Goal: Task Accomplishment & Management: Use online tool/utility

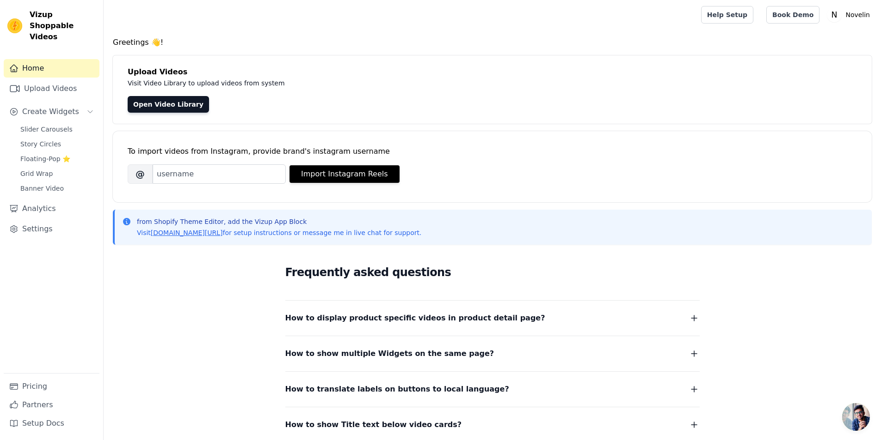
click at [221, 324] on div "Frequently asked questions How to display product specific videos in product de…" at bounding box center [492, 347] width 592 height 190
click at [171, 106] on link "Open Video Library" at bounding box center [168, 104] width 81 height 17
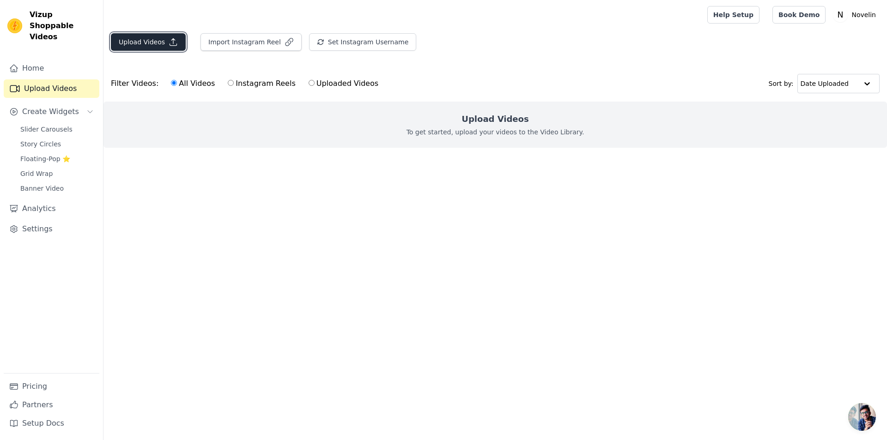
click at [146, 39] on button "Upload Videos" at bounding box center [148, 42] width 75 height 18
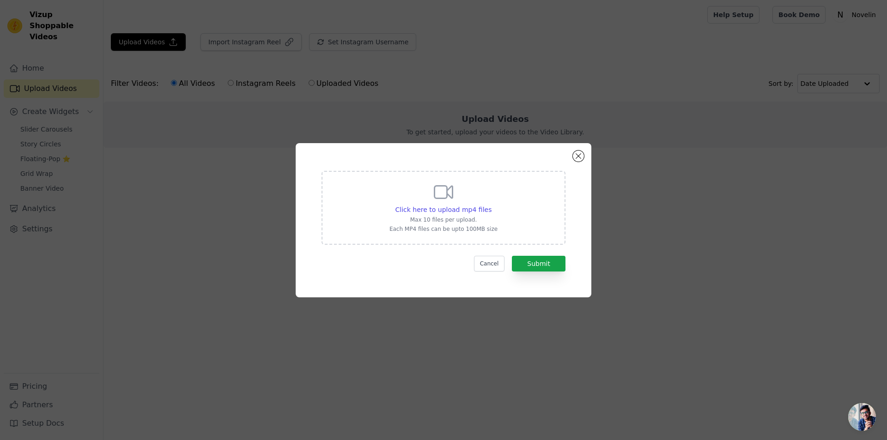
click at [448, 199] on icon at bounding box center [444, 192] width 22 height 22
click at [491, 205] on input "Click here to upload mp4 files Max 10 files per upload. Each MP4 files can be u…" at bounding box center [491, 205] width 0 height 0
click at [580, 156] on button "Close modal" at bounding box center [578, 156] width 11 height 11
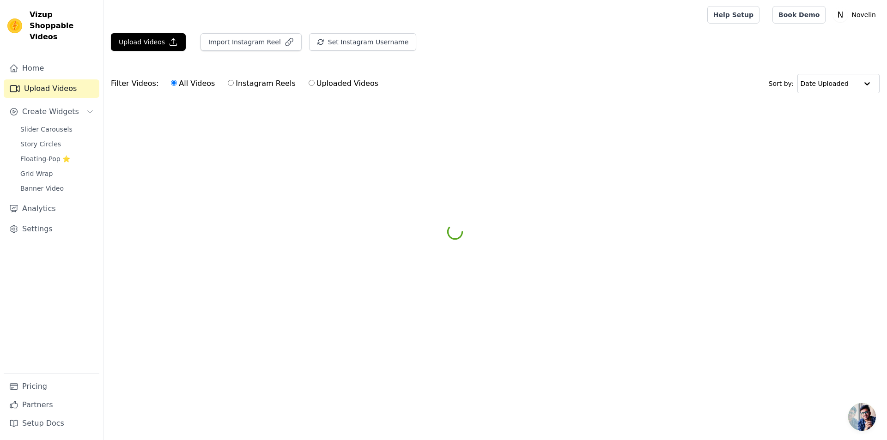
click at [127, 139] on html "Vizup Shoppable Videos Home Upload Videos Create Widgets Slider Carousels Story…" at bounding box center [443, 69] width 887 height 139
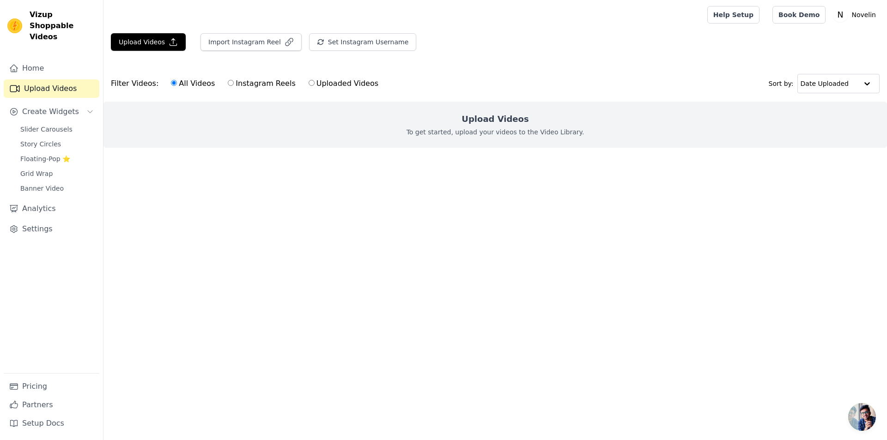
click at [68, 80] on link "Upload Videos" at bounding box center [52, 89] width 96 height 18
click at [148, 40] on button "Upload Videos" at bounding box center [148, 42] width 75 height 18
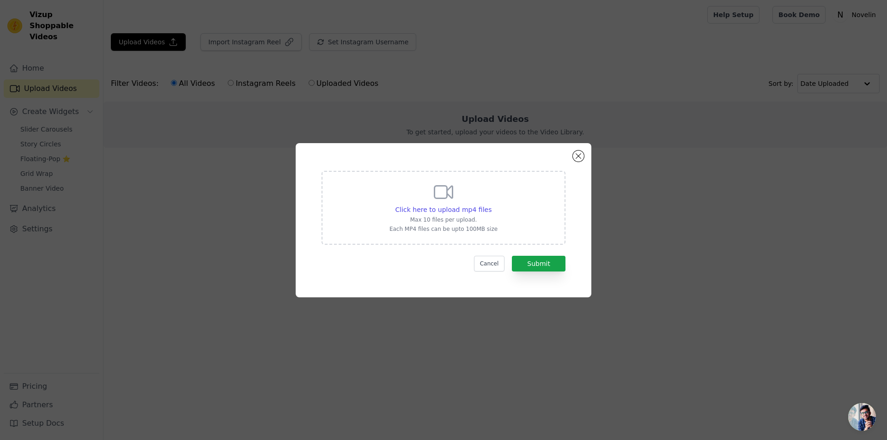
click at [470, 189] on div "Click here to upload mp4 files Max 10 files per upload. Each MP4 files can be u…" at bounding box center [444, 207] width 108 height 52
click at [491, 205] on input "Click here to upload mp4 files Max 10 files per upload. Each MP4 files can be u…" at bounding box center [491, 205] width 0 height 0
type input "C:\fakepath\7e5d541a705847debfb6c647eb8c6d71.HD-720p-1.6Mbps-57741354.mp4"
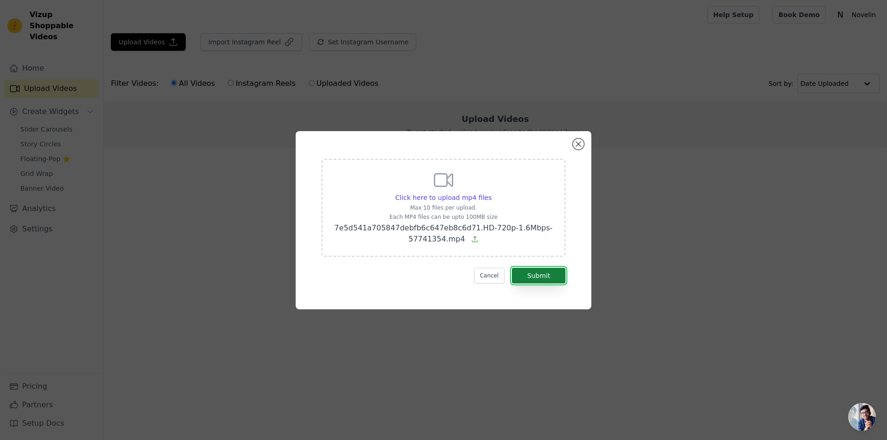
click at [545, 276] on button "Submit" at bounding box center [539, 276] width 54 height 16
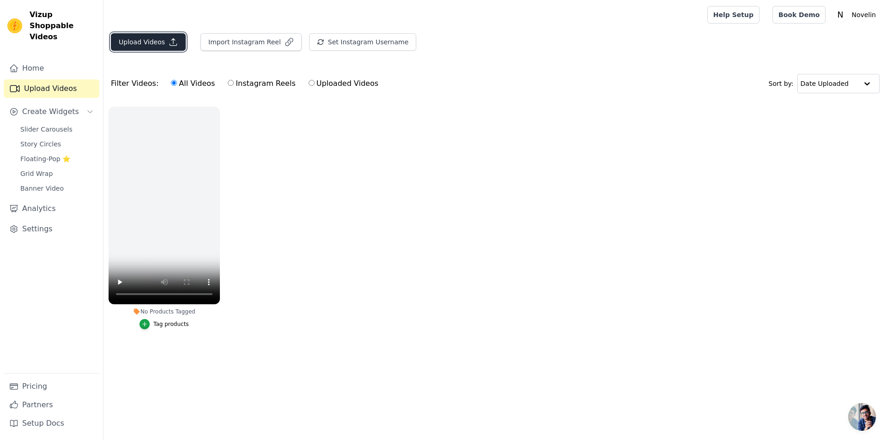
click at [152, 45] on button "Upload Videos" at bounding box center [148, 42] width 75 height 18
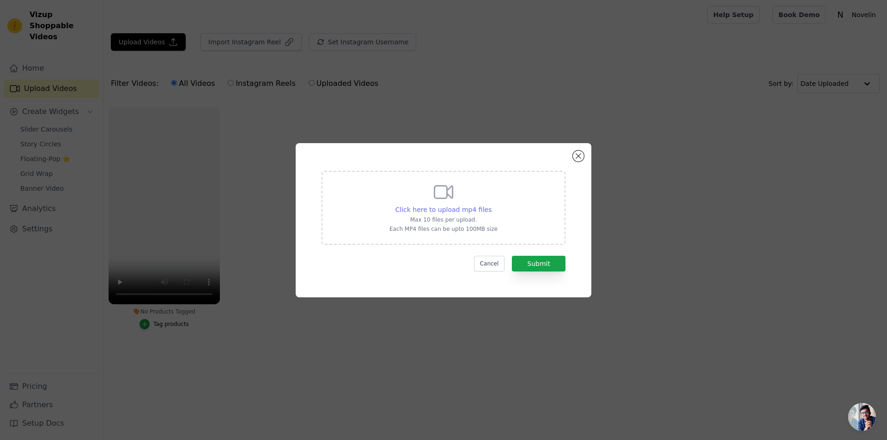
click at [443, 209] on span "Click here to upload mp4 files" at bounding box center [444, 209] width 97 height 7
click at [491, 205] on input "Click here to upload mp4 files Max 10 files per upload. Each MP4 files can be u…" at bounding box center [491, 205] width 0 height 0
type input "C:\fakepath\43d57a8a0a124473be42f9b1b8e6d7eb.HD-1080p-2.5Mbps-57741360.mp4"
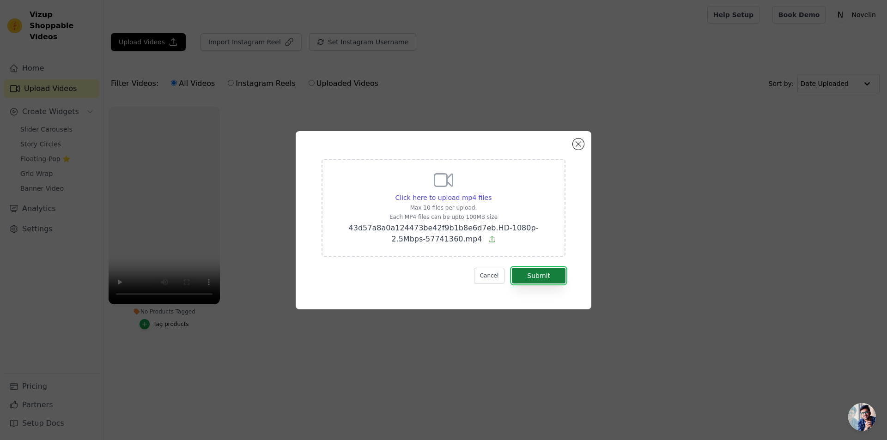
click at [532, 281] on button "Submit" at bounding box center [539, 276] width 54 height 16
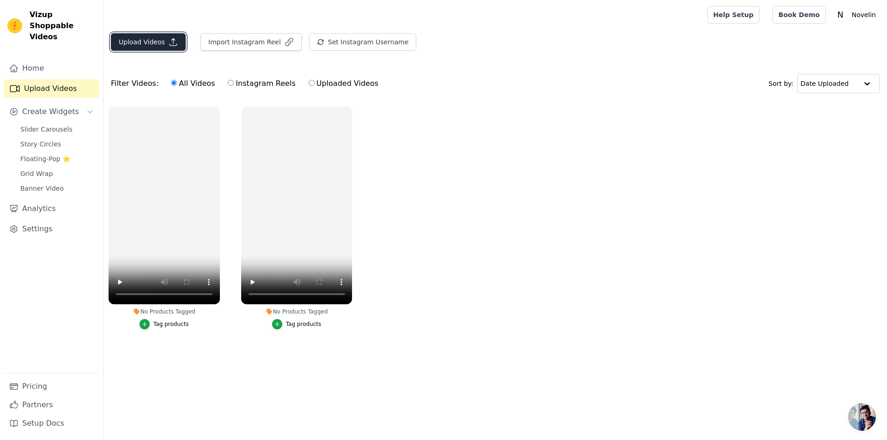
click at [145, 40] on button "Upload Videos" at bounding box center [148, 42] width 75 height 18
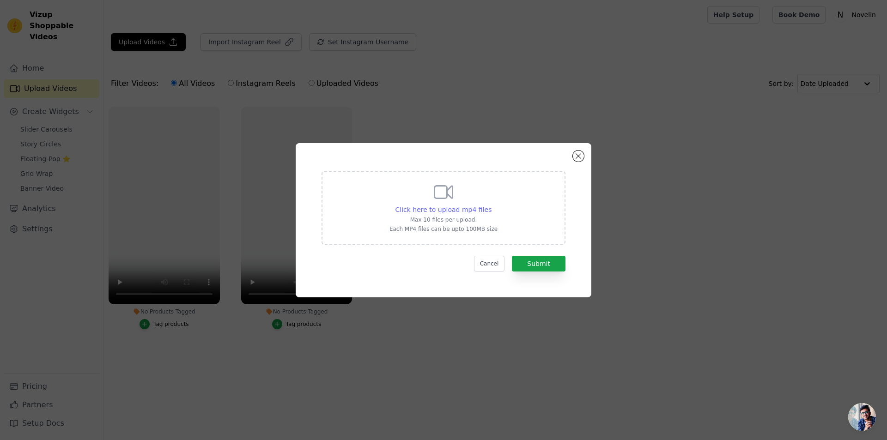
click at [467, 213] on span "Click here to upload mp4 files" at bounding box center [444, 209] width 97 height 7
click at [491, 205] on input "Click here to upload mp4 files Max 10 files per upload. Each MP4 files can be u…" at bounding box center [491, 205] width 0 height 0
type input "C:\fakepath\Website Vid - Gif.mp4"
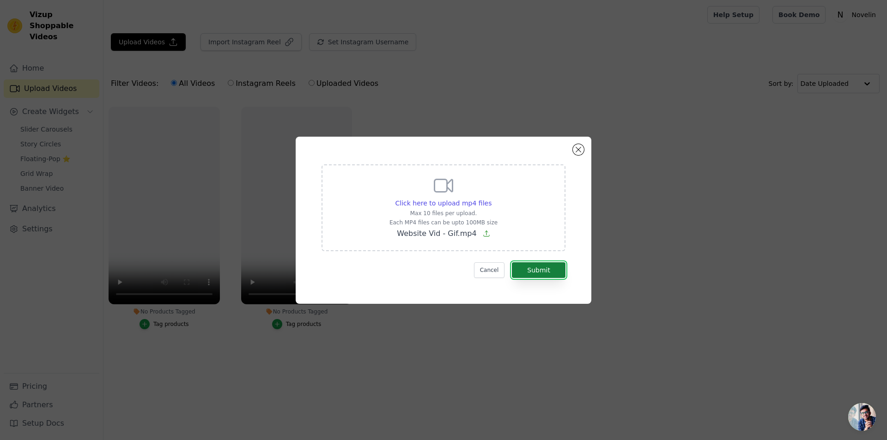
click at [548, 269] on button "Submit" at bounding box center [539, 271] width 54 height 16
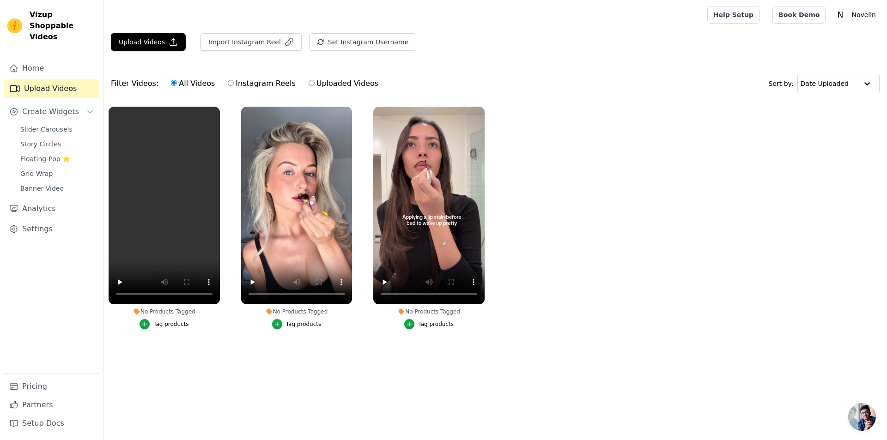
click at [622, 98] on div "Filter Videos: All Videos Instagram Reels Uploaded Videos Sort by: Date Uploaded" at bounding box center [496, 84] width 784 height 36
click at [61, 106] on span "Create Widgets" at bounding box center [50, 111] width 57 height 11
click at [63, 125] on span "Slider Carousels" at bounding box center [46, 129] width 52 height 9
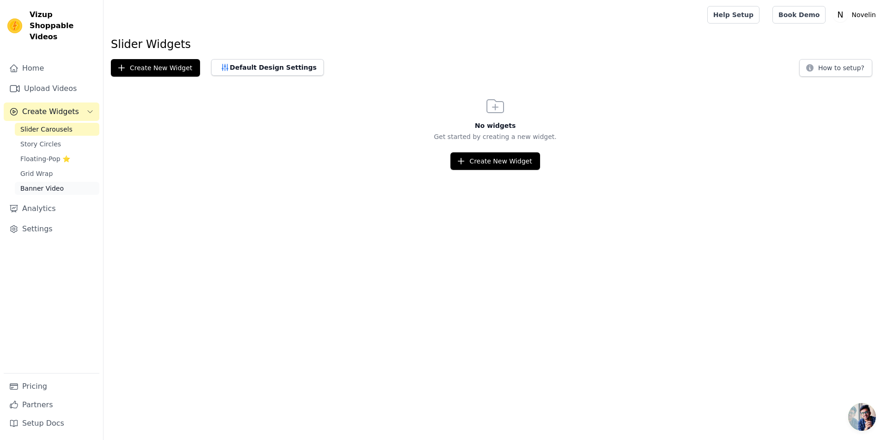
click at [76, 182] on link "Banner Video" at bounding box center [57, 188] width 85 height 13
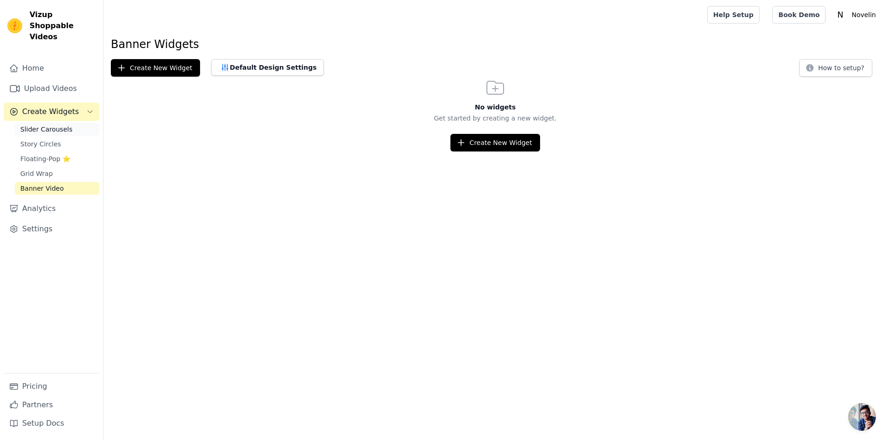
click at [74, 123] on link "Slider Carousels" at bounding box center [57, 129] width 85 height 13
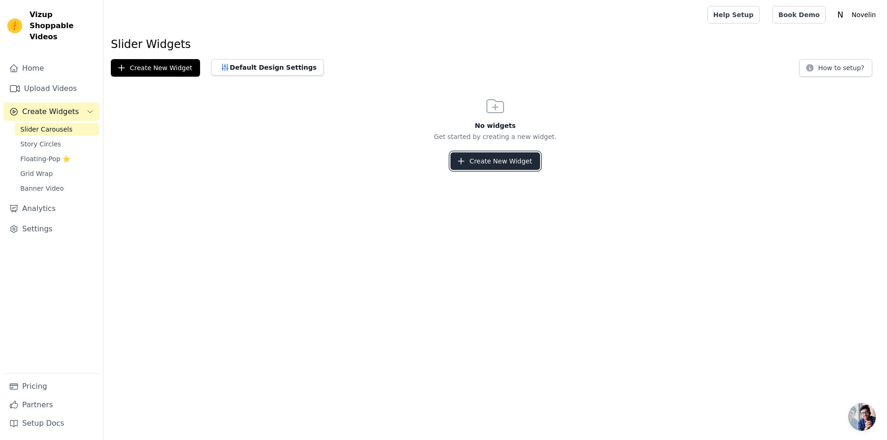
click at [495, 158] on button "Create New Widget" at bounding box center [495, 162] width 89 height 18
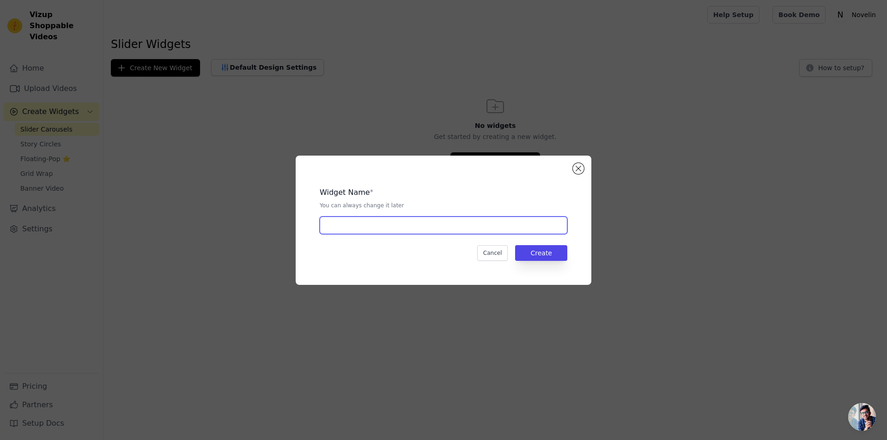
click at [379, 222] on input "text" at bounding box center [444, 226] width 248 height 18
type input "Homepage Slider"
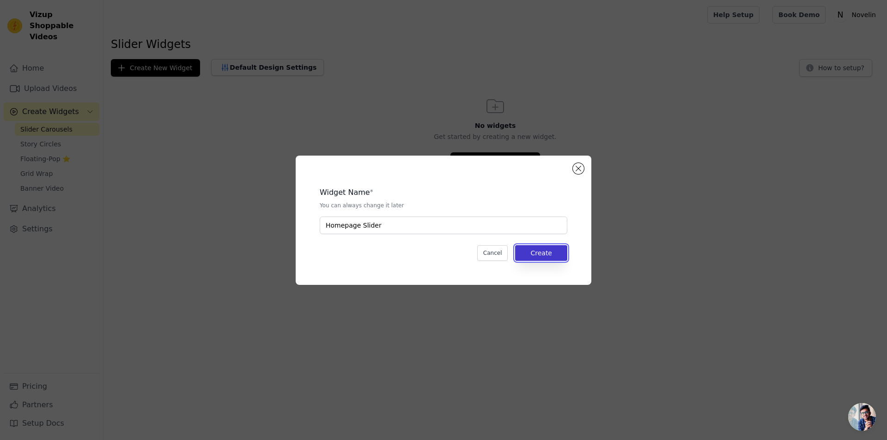
click at [543, 254] on button "Create" at bounding box center [541, 253] width 52 height 16
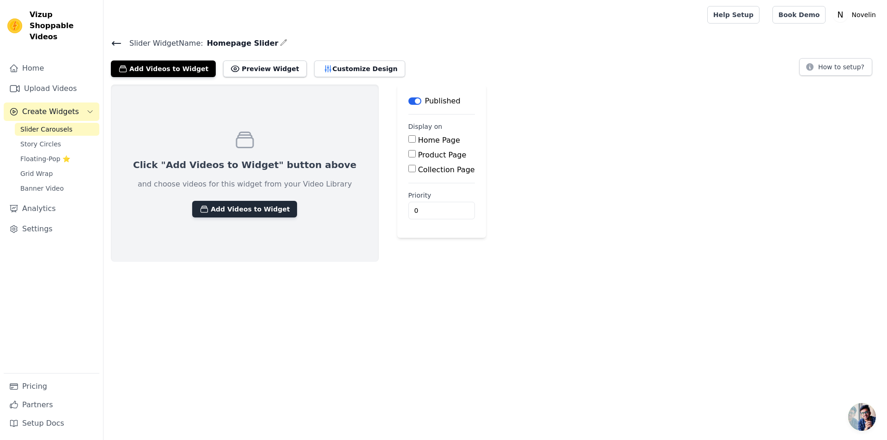
click at [241, 206] on button "Add Videos to Widget" at bounding box center [244, 209] width 105 height 17
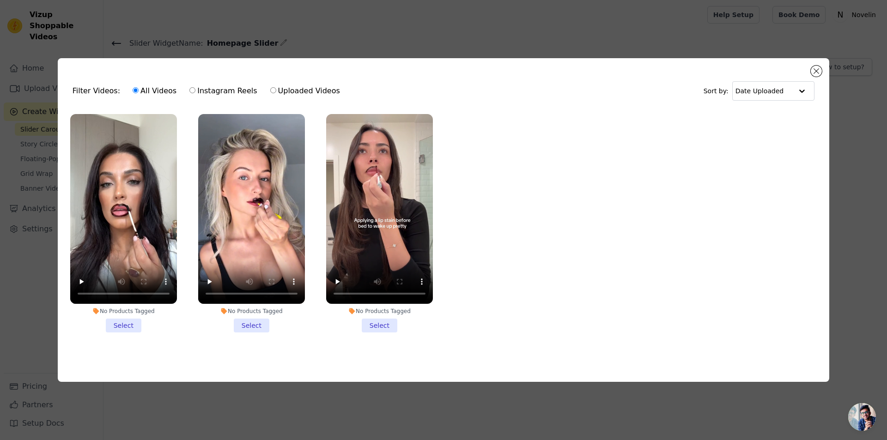
click at [125, 327] on li "No Products Tagged Select" at bounding box center [123, 223] width 107 height 219
click at [0, 0] on input "No Products Tagged Select" at bounding box center [0, 0] width 0 height 0
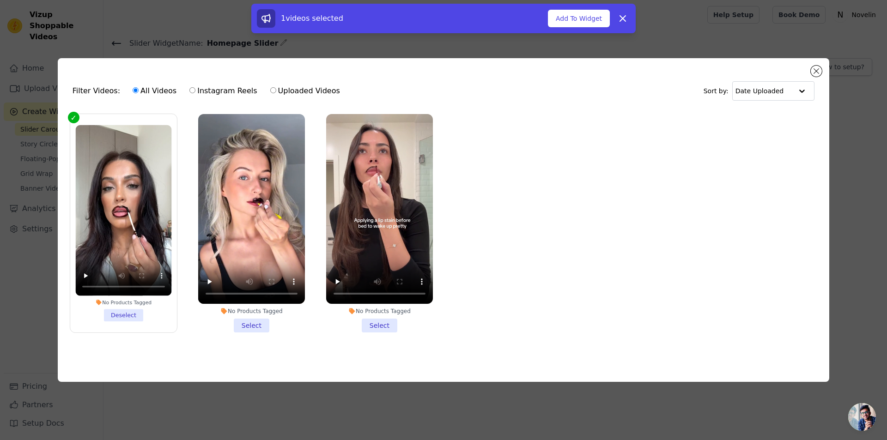
click at [234, 320] on li "No Products Tagged Select" at bounding box center [251, 223] width 107 height 219
click at [0, 0] on input "No Products Tagged Select" at bounding box center [0, 0] width 0 height 0
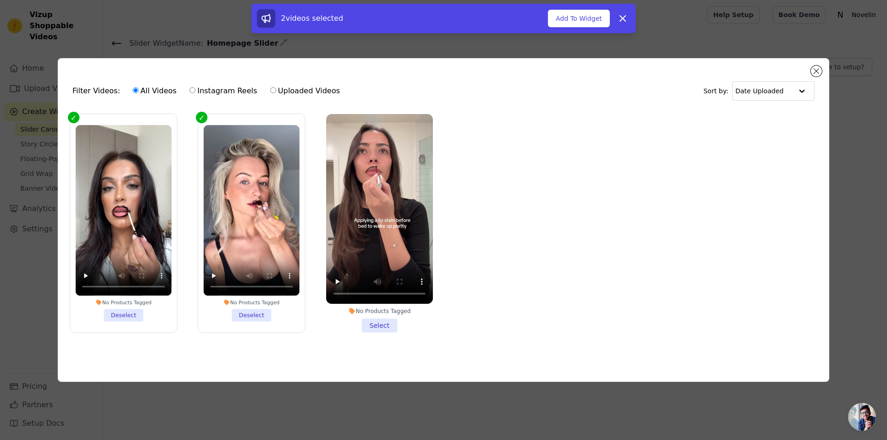
click at [392, 327] on li "No Products Tagged Select" at bounding box center [379, 223] width 107 height 219
click at [0, 0] on input "No Products Tagged Select" at bounding box center [0, 0] width 0 height 0
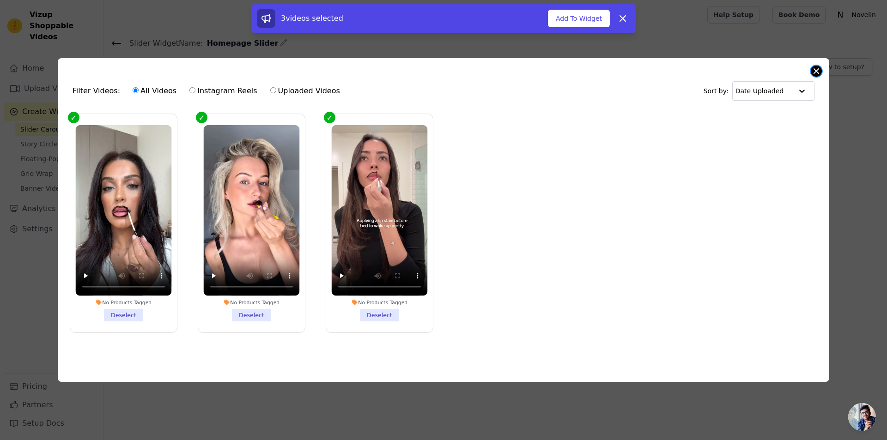
click at [819, 68] on button "Close modal" at bounding box center [816, 71] width 11 height 11
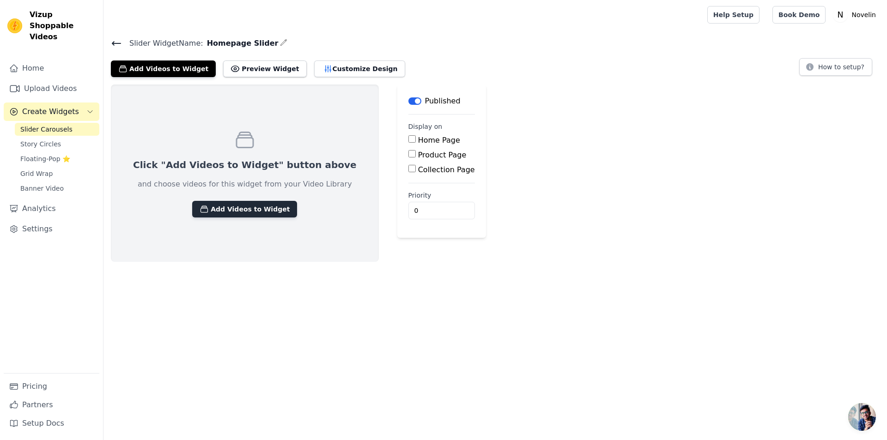
click at [245, 213] on button "Add Videos to Widget" at bounding box center [244, 209] width 105 height 17
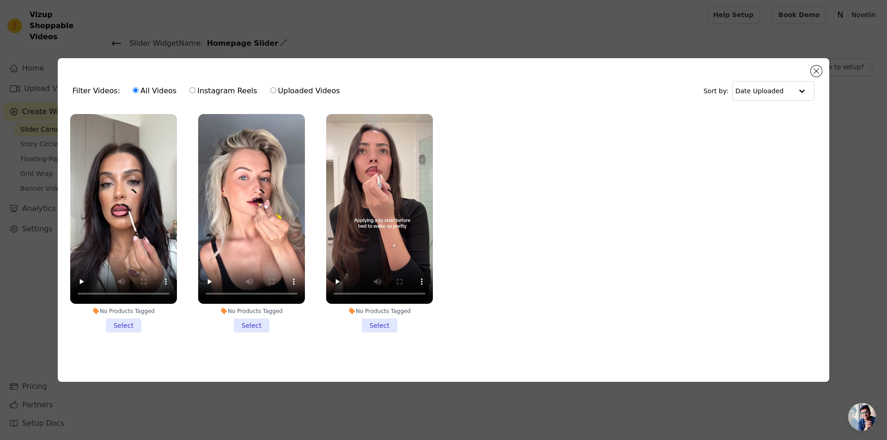
click at [127, 323] on li "No Products Tagged Select" at bounding box center [123, 223] width 107 height 219
click at [0, 0] on input "No Products Tagged Select" at bounding box center [0, 0] width 0 height 0
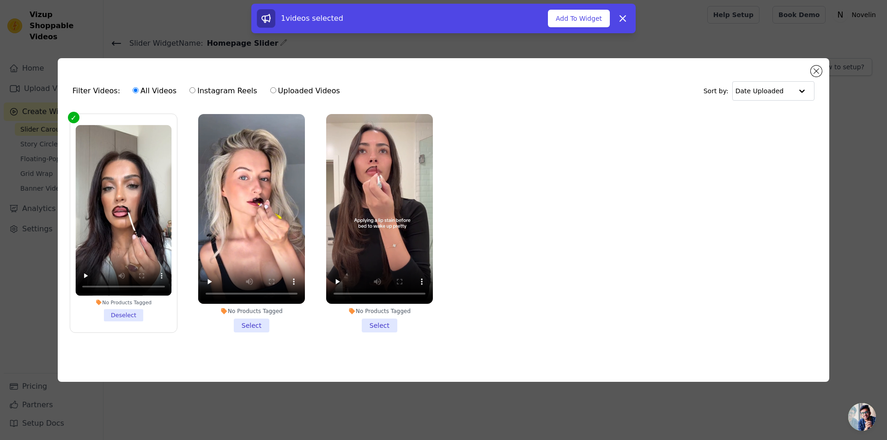
click at [264, 321] on li "No Products Tagged Select" at bounding box center [251, 223] width 107 height 219
click at [0, 0] on input "No Products Tagged Select" at bounding box center [0, 0] width 0 height 0
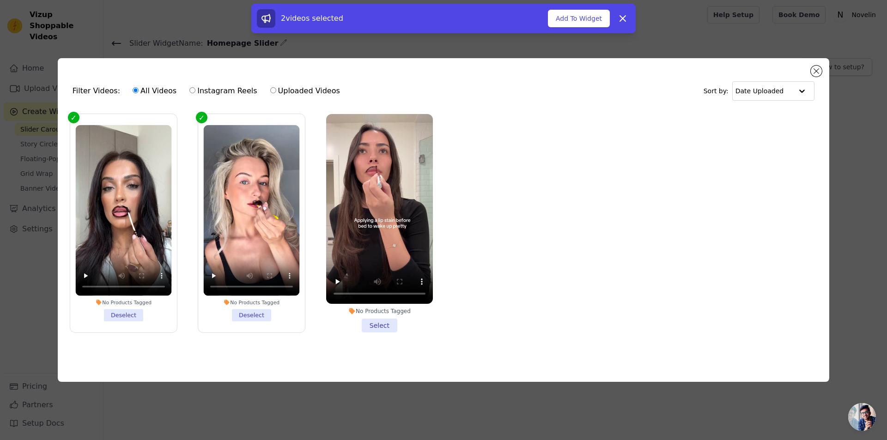
click at [387, 324] on li "No Products Tagged Select" at bounding box center [379, 223] width 107 height 219
click at [0, 0] on input "No Products Tagged Select" at bounding box center [0, 0] width 0 height 0
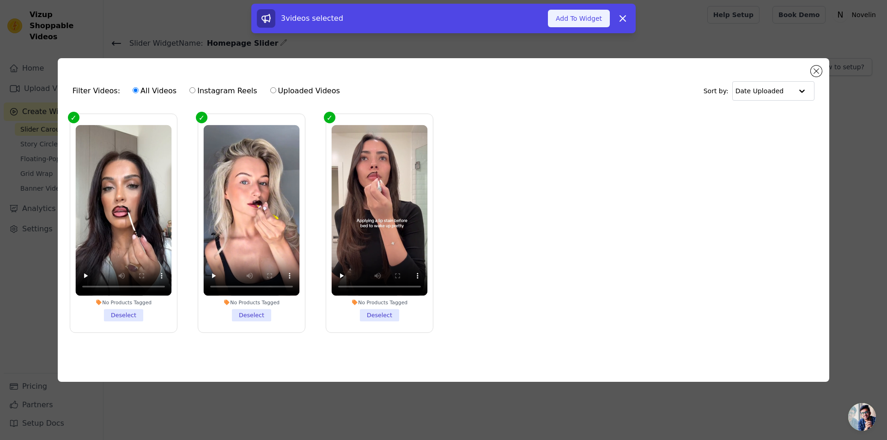
click at [565, 10] on button "Add To Widget" at bounding box center [579, 19] width 62 height 18
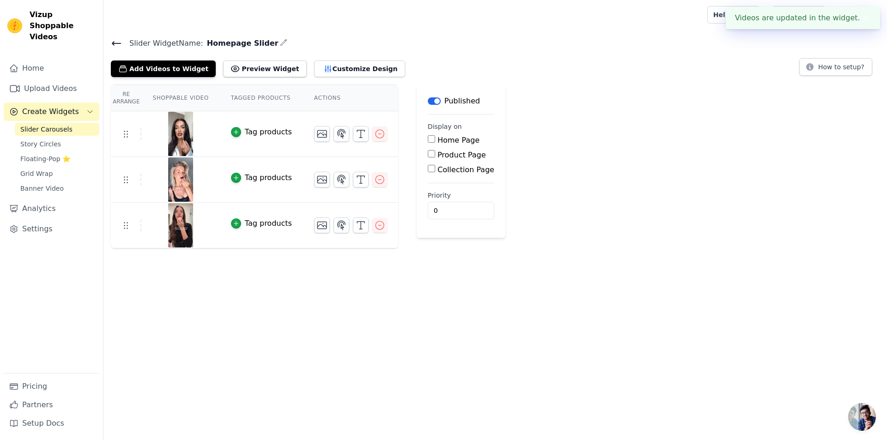
click at [428, 138] on div "Home Page" at bounding box center [461, 140] width 67 height 11
click at [428, 138] on input "Home Page" at bounding box center [431, 138] width 7 height 7
checkbox input "true"
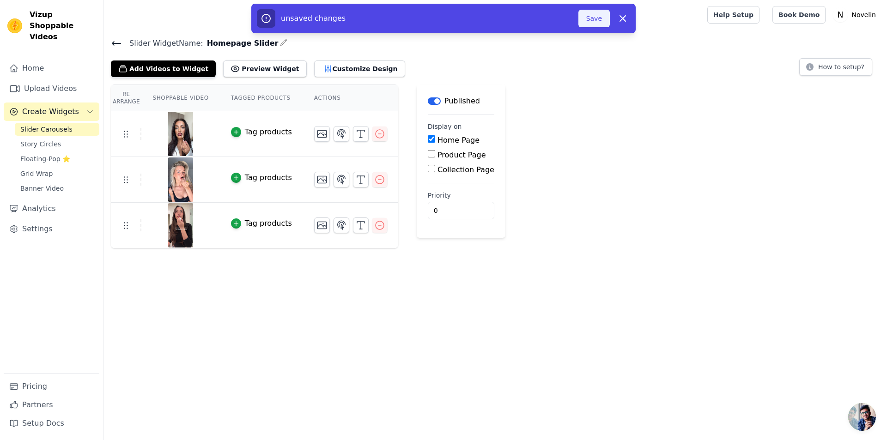
click at [605, 19] on button "Save" at bounding box center [594, 19] width 31 height 18
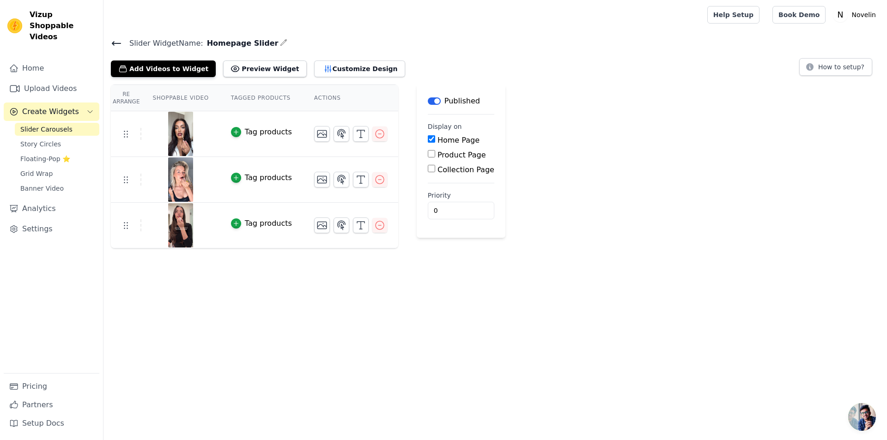
click at [428, 154] on input "Product Page" at bounding box center [431, 153] width 7 height 7
checkbox input "true"
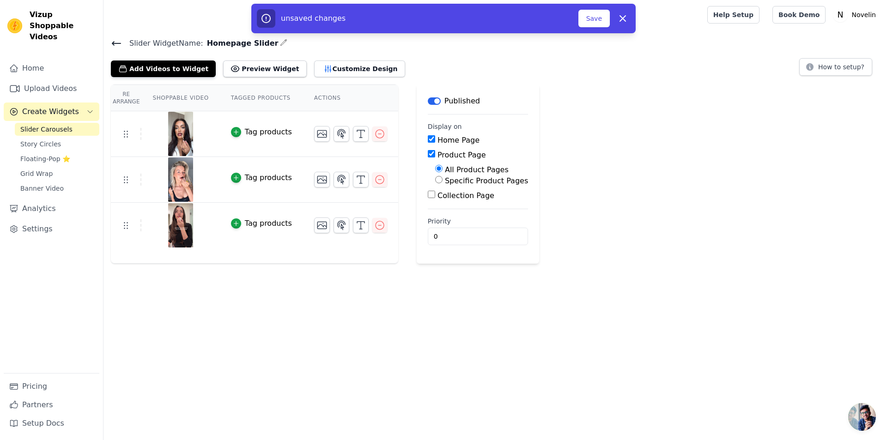
click at [428, 140] on input "Home Page" at bounding box center [431, 138] width 7 height 7
checkbox input "false"
click at [596, 18] on button "Save" at bounding box center [594, 19] width 31 height 18
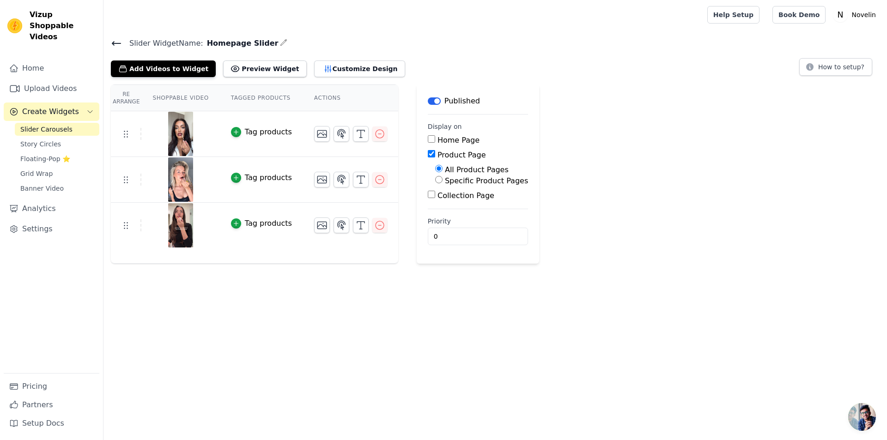
click at [428, 156] on input "Product Page" at bounding box center [431, 153] width 7 height 7
checkbox input "false"
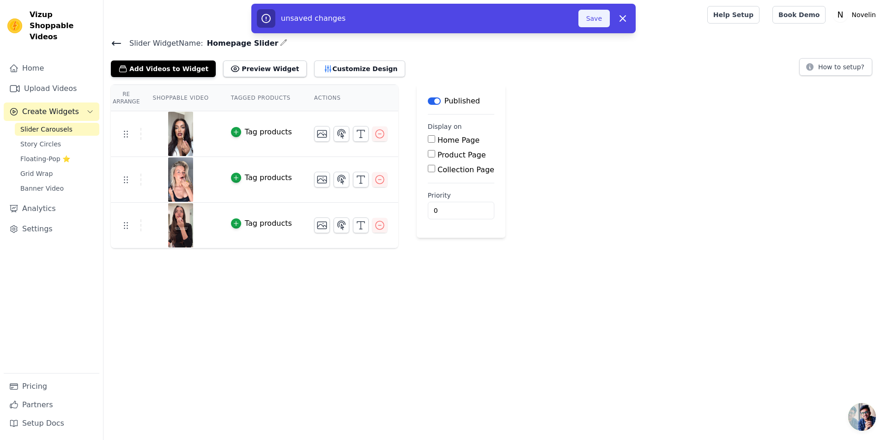
click at [587, 17] on button "Save" at bounding box center [594, 19] width 31 height 18
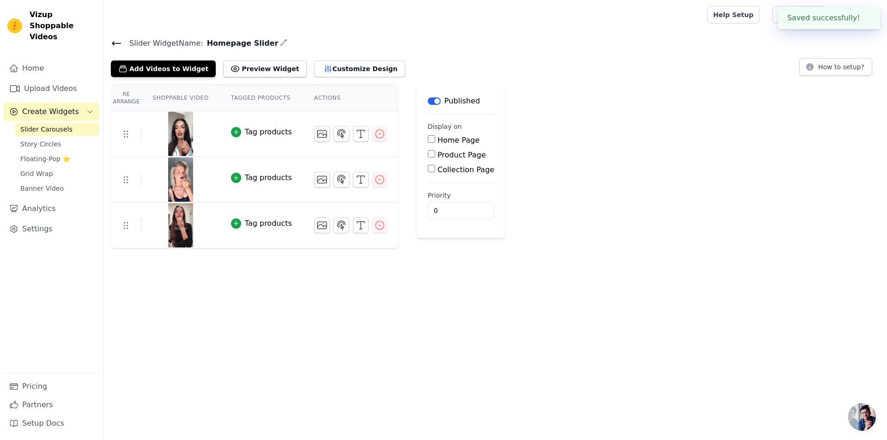
click at [112, 39] on icon at bounding box center [116, 43] width 11 height 11
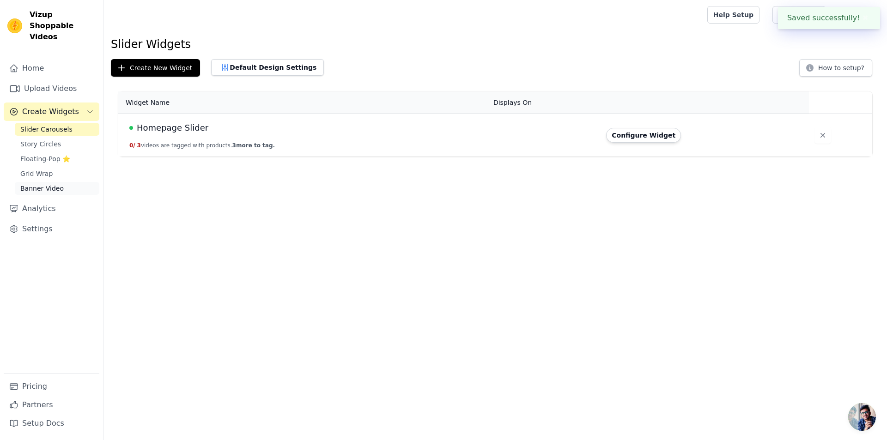
click at [56, 184] on span "Banner Video" at bounding box center [41, 188] width 43 height 9
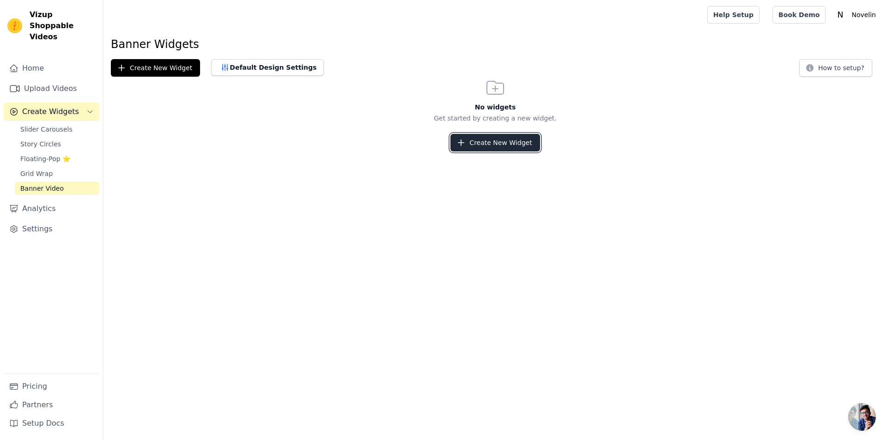
click at [504, 144] on button "Create New Widget" at bounding box center [495, 143] width 89 height 18
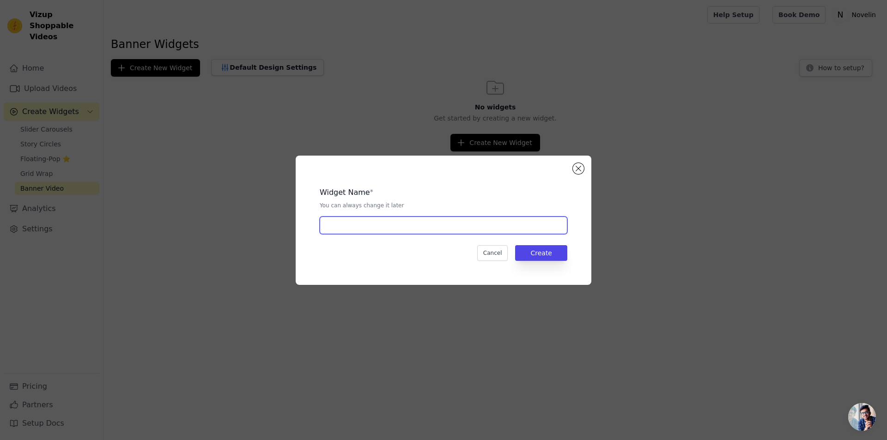
click at [366, 226] on input "text" at bounding box center [444, 226] width 248 height 18
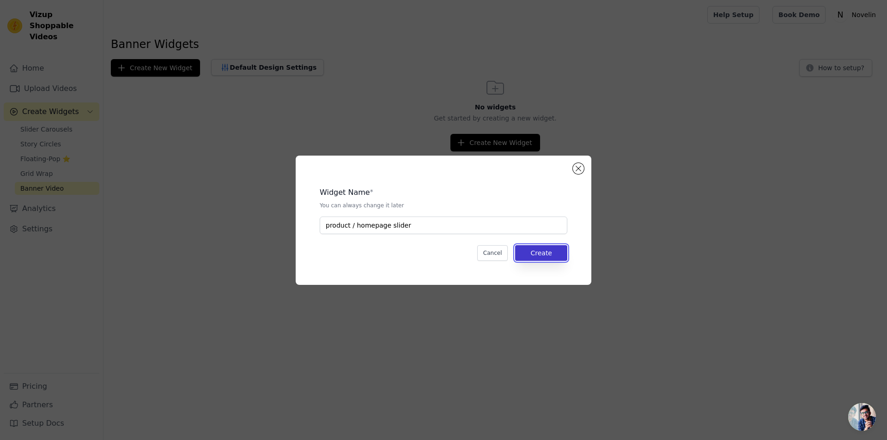
click at [551, 253] on button "Create" at bounding box center [541, 253] width 52 height 16
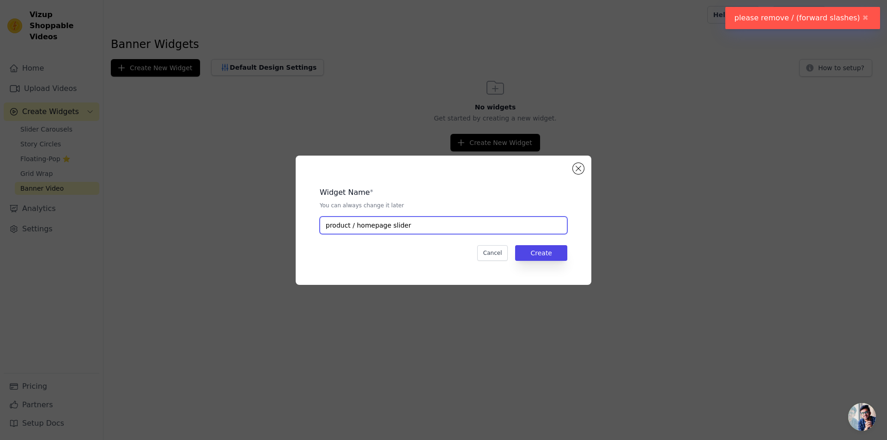
click at [356, 226] on input "product / homepage slider" at bounding box center [444, 226] width 248 height 18
click at [355, 226] on input "product / homepage slider" at bounding box center [444, 226] width 248 height 18
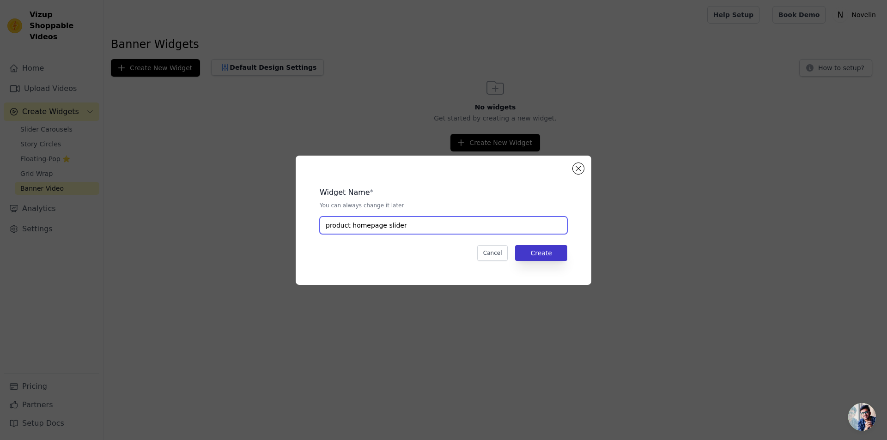
type input "product homepage slider"
click at [558, 256] on button "Create" at bounding box center [541, 253] width 52 height 16
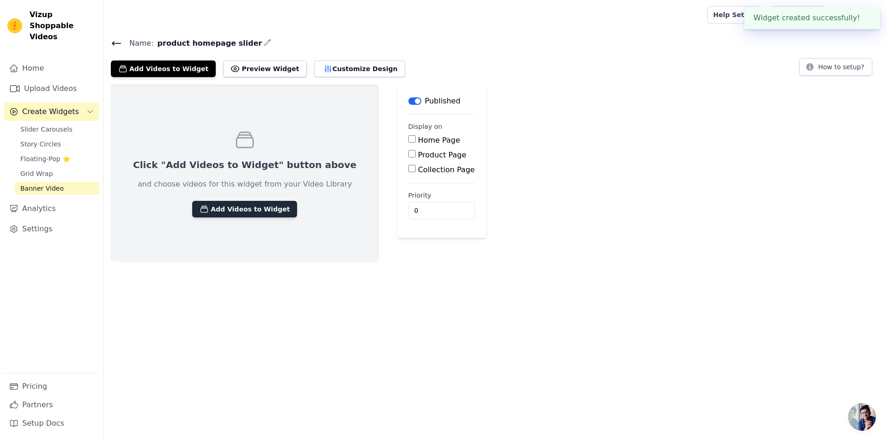
click at [239, 212] on button "Add Videos to Widget" at bounding box center [244, 209] width 105 height 17
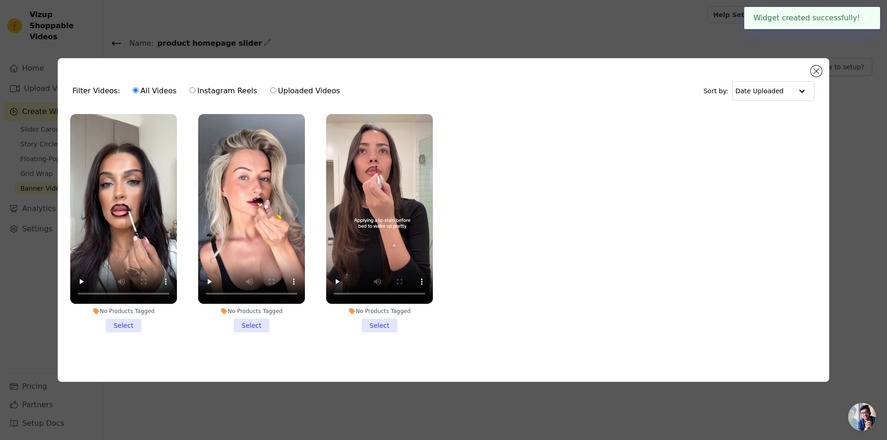
click at [134, 327] on li "No Products Tagged Select" at bounding box center [123, 223] width 107 height 219
click at [0, 0] on input "No Products Tagged Select" at bounding box center [0, 0] width 0 height 0
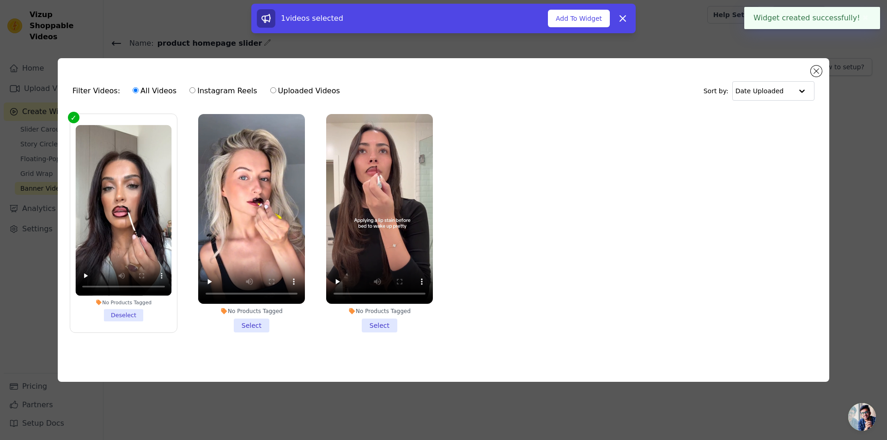
click at [254, 318] on li "No Products Tagged Select" at bounding box center [251, 223] width 107 height 219
click at [0, 0] on input "No Products Tagged Select" at bounding box center [0, 0] width 0 height 0
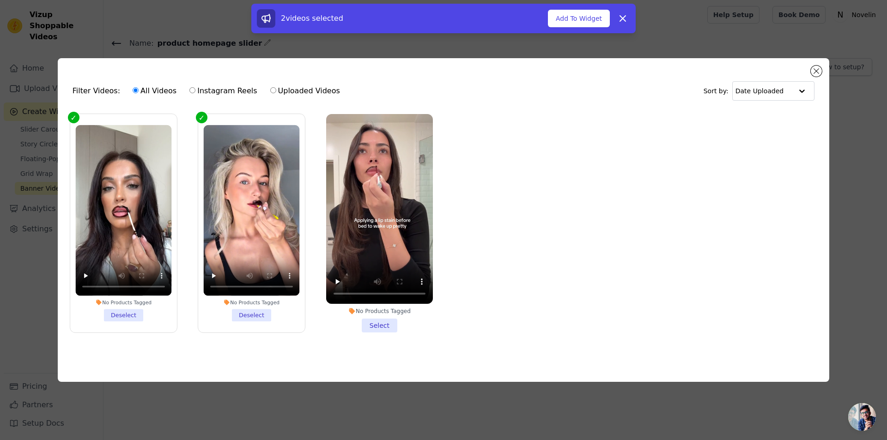
click at [397, 327] on li "No Products Tagged Select" at bounding box center [379, 223] width 107 height 219
click at [0, 0] on input "No Products Tagged Select" at bounding box center [0, 0] width 0 height 0
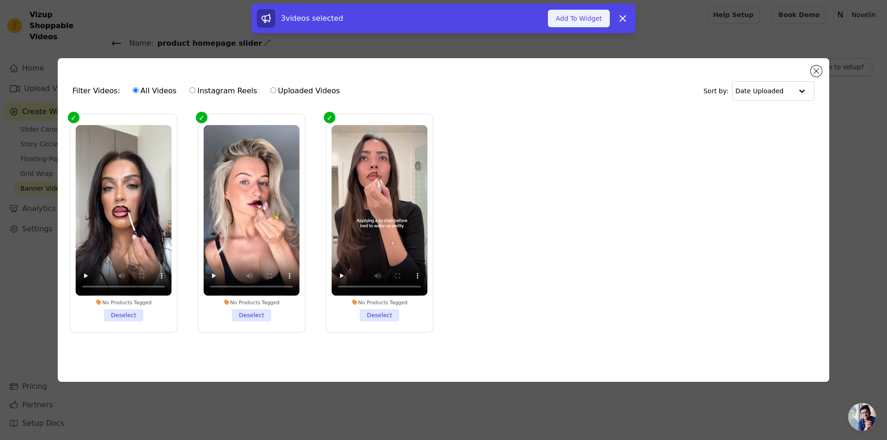
click at [569, 18] on button "Add To Widget" at bounding box center [579, 19] width 62 height 18
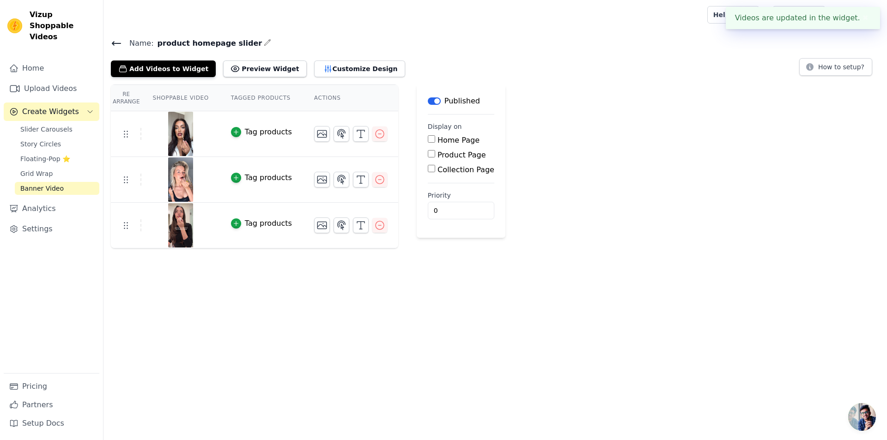
click at [428, 154] on input "Product Page" at bounding box center [431, 153] width 7 height 7
checkbox input "true"
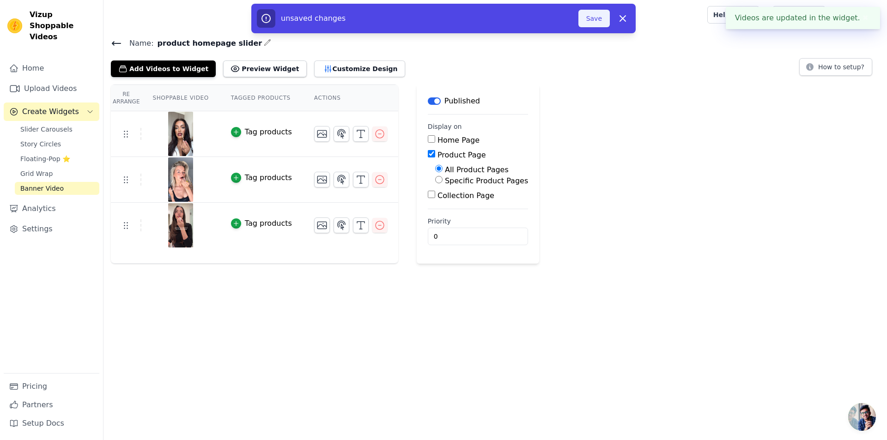
click at [595, 20] on button "Save" at bounding box center [594, 19] width 31 height 18
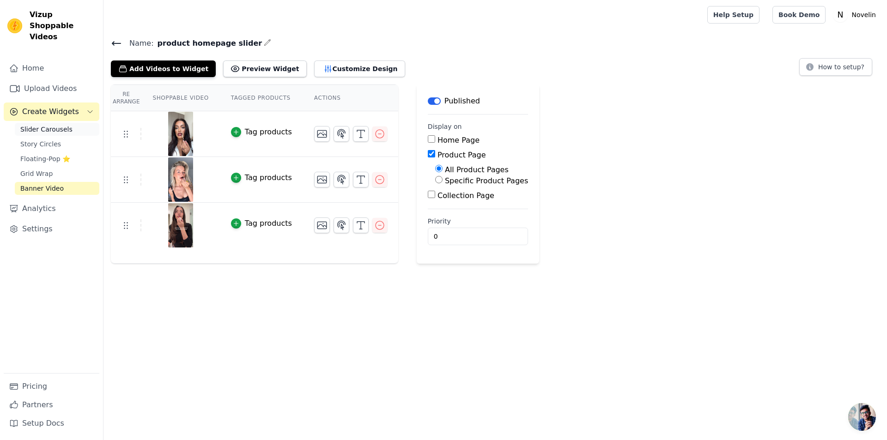
click at [67, 123] on link "Slider Carousels" at bounding box center [57, 129] width 85 height 13
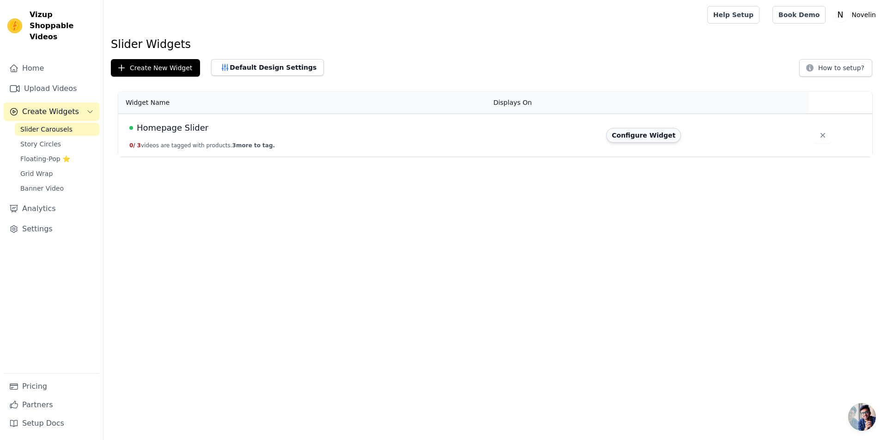
click at [636, 135] on button "Configure Widget" at bounding box center [643, 135] width 75 height 15
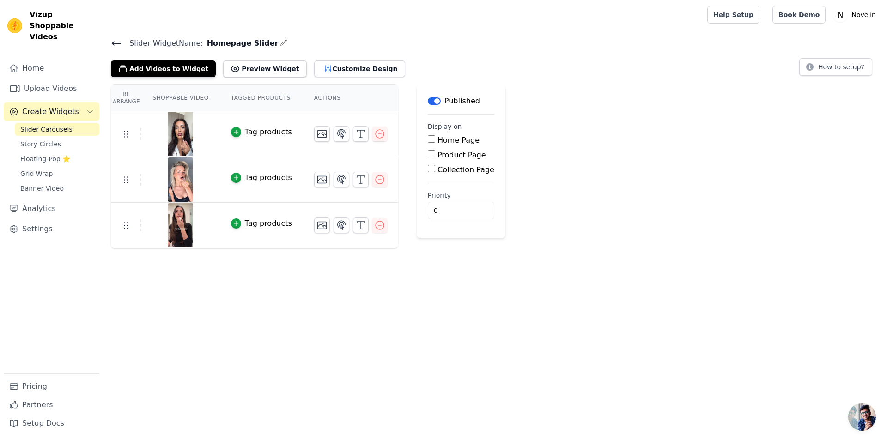
click at [428, 153] on input "Product Page" at bounding box center [431, 153] width 7 height 7
checkbox input "true"
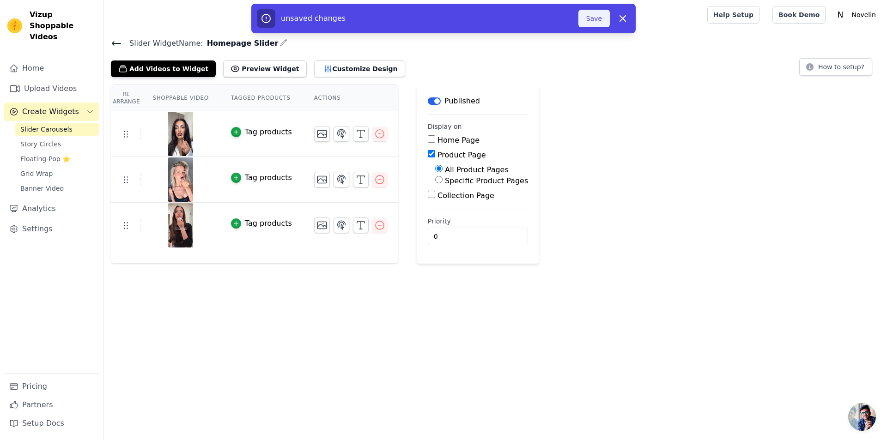
click at [592, 20] on button "Save" at bounding box center [594, 19] width 31 height 18
